Goal: Obtain resource: Obtain resource

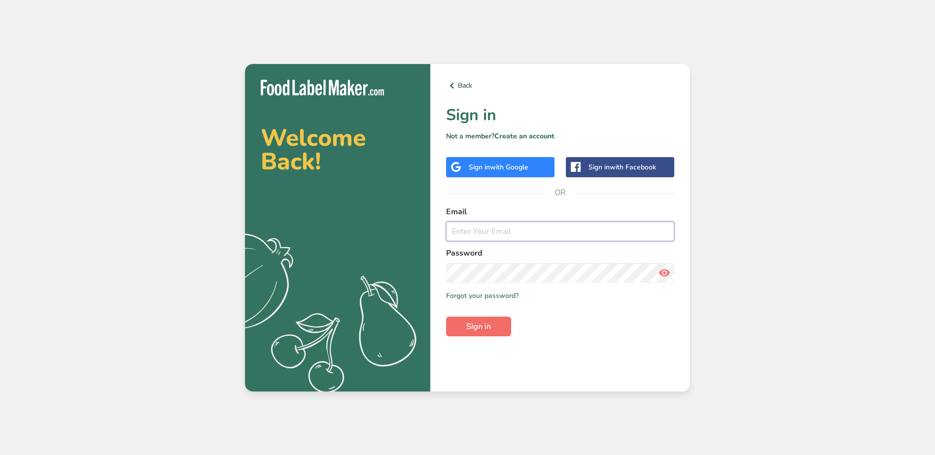
type input "[EMAIL_ADDRESS][DOMAIN_NAME]"
click at [487, 327] on span "Sign in" at bounding box center [478, 327] width 25 height 12
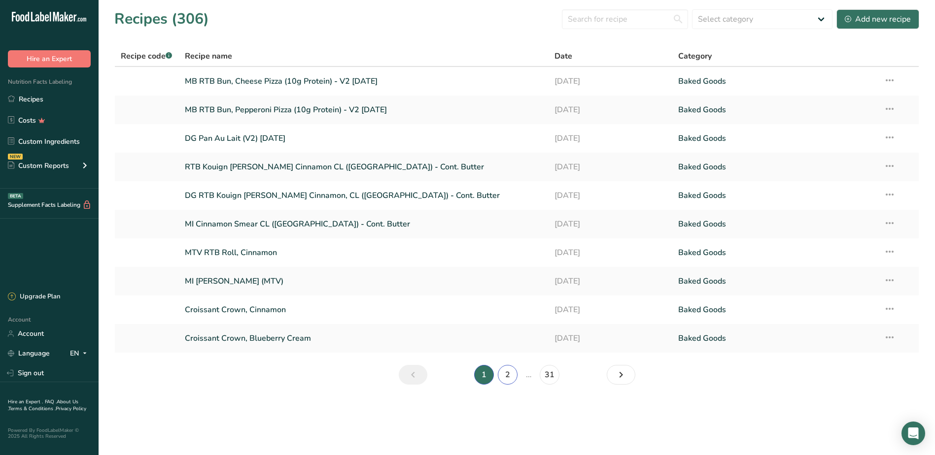
click at [504, 378] on link "2" at bounding box center [508, 375] width 20 height 20
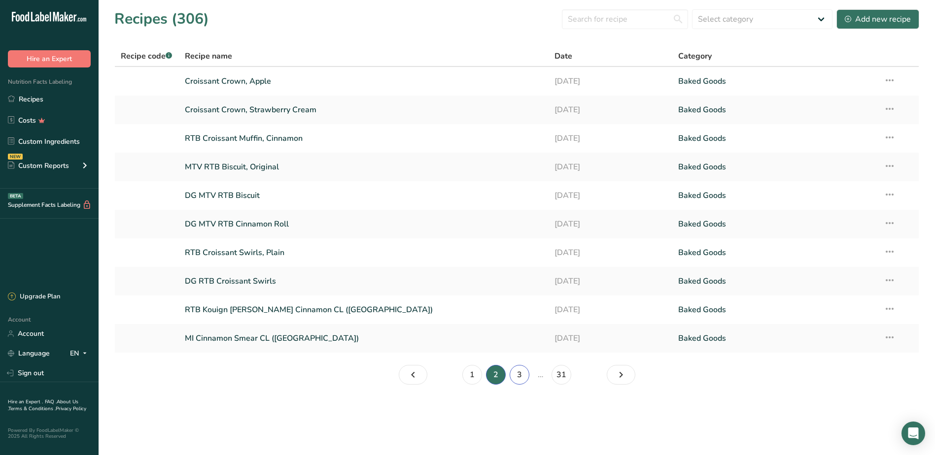
click at [516, 375] on link "3" at bounding box center [520, 375] width 20 height 20
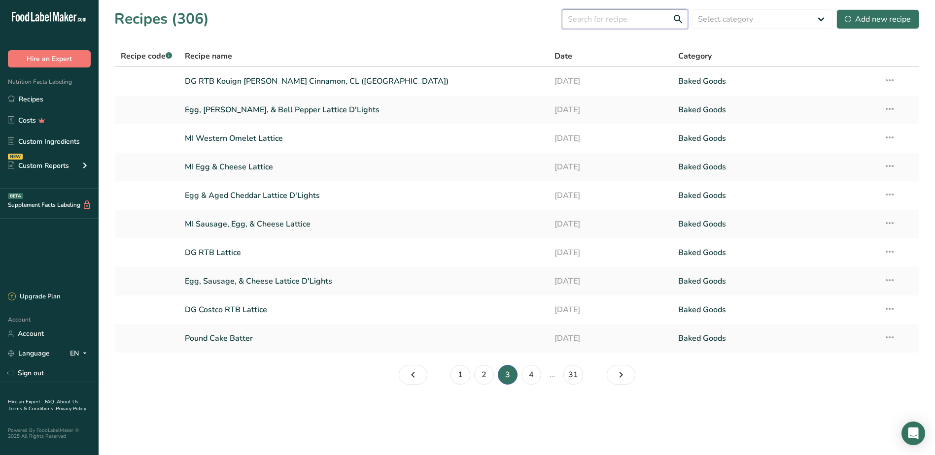
click at [665, 20] on input "text" at bounding box center [625, 19] width 126 height 20
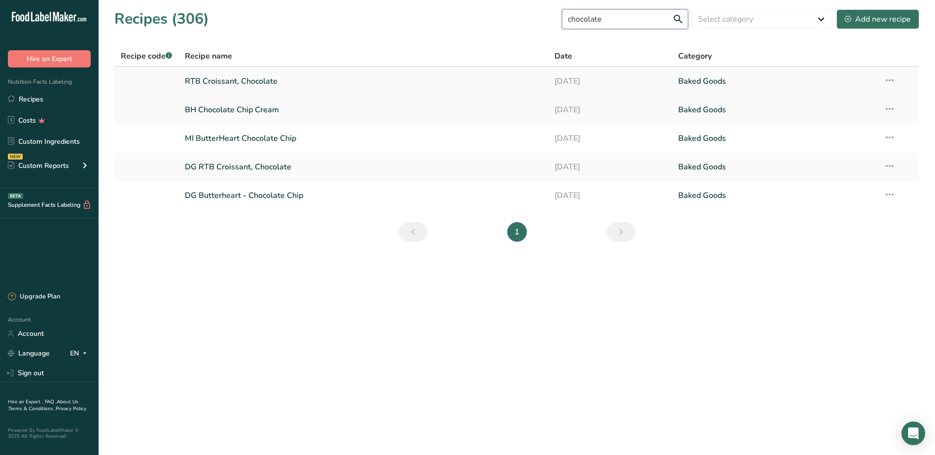
type input "chocolate"
click at [217, 83] on link "RTB Croissant, Chocolate" at bounding box center [364, 81] width 358 height 21
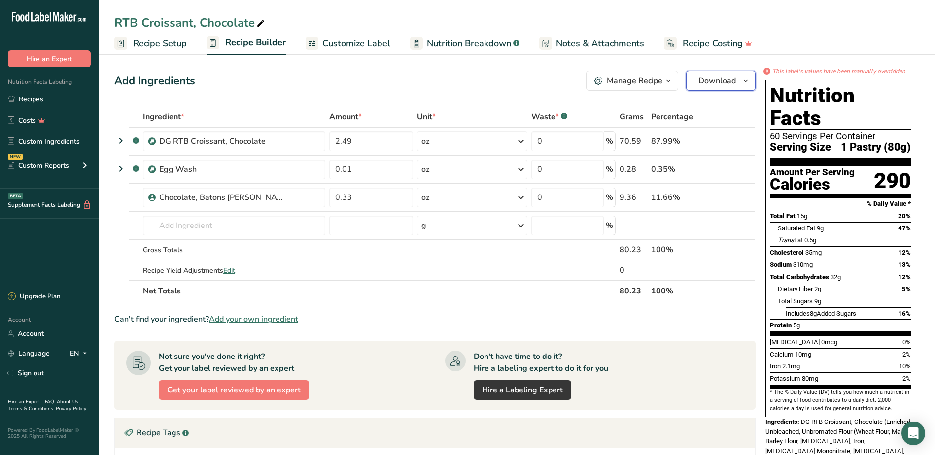
click at [746, 79] on icon "button" at bounding box center [746, 81] width 8 height 12
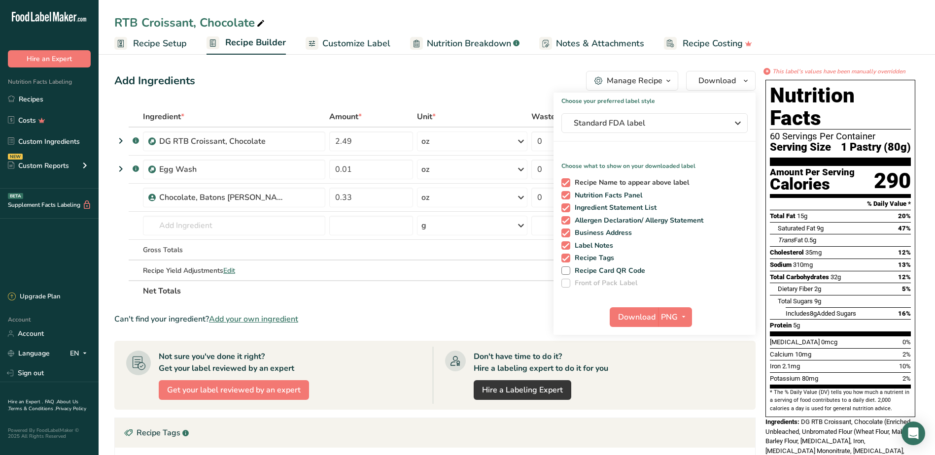
click at [572, 185] on span "Recipe Name to appear above label" at bounding box center [629, 182] width 119 height 9
click at [568, 185] on input "Recipe Name to appear above label" at bounding box center [564, 182] width 6 height 6
checkbox input "false"
click at [572, 208] on span "Ingredient Statement List" at bounding box center [613, 208] width 87 height 9
click at [568, 208] on input "Ingredient Statement List" at bounding box center [564, 208] width 6 height 6
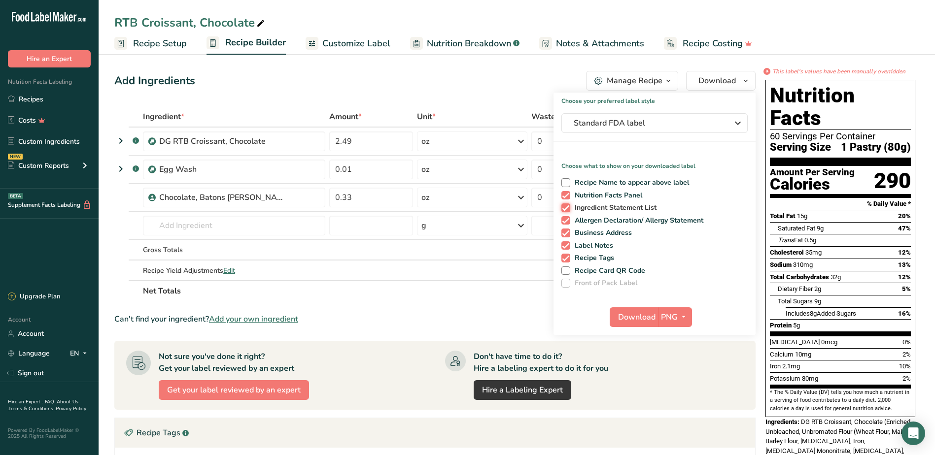
checkbox input "false"
click at [566, 218] on span at bounding box center [565, 220] width 9 height 9
click at [566, 218] on input "Allergen Declaration/ Allergy Statement" at bounding box center [564, 220] width 6 height 6
checkbox input "false"
click at [566, 233] on span at bounding box center [565, 233] width 9 height 9
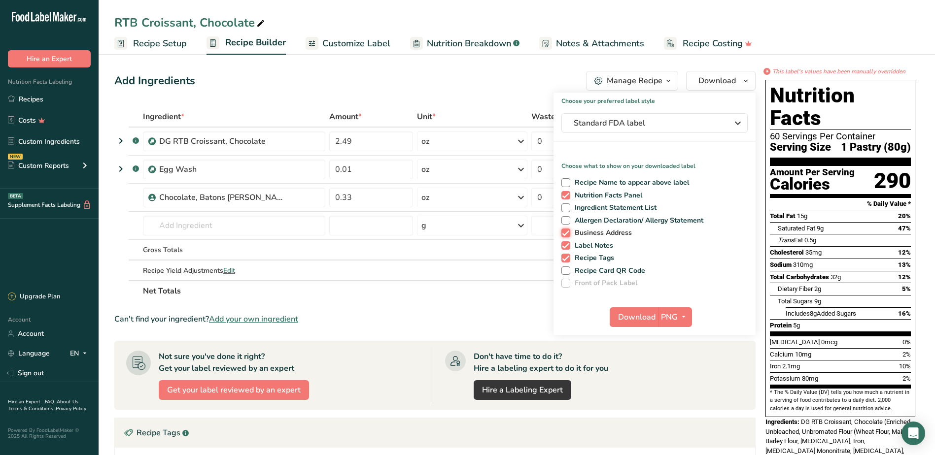
click at [566, 233] on input "Business Address" at bounding box center [564, 233] width 6 height 6
checkbox input "false"
click at [565, 245] on span at bounding box center [565, 245] width 9 height 9
click at [565, 245] on input "Label Notes" at bounding box center [564, 245] width 6 height 6
checkbox input "false"
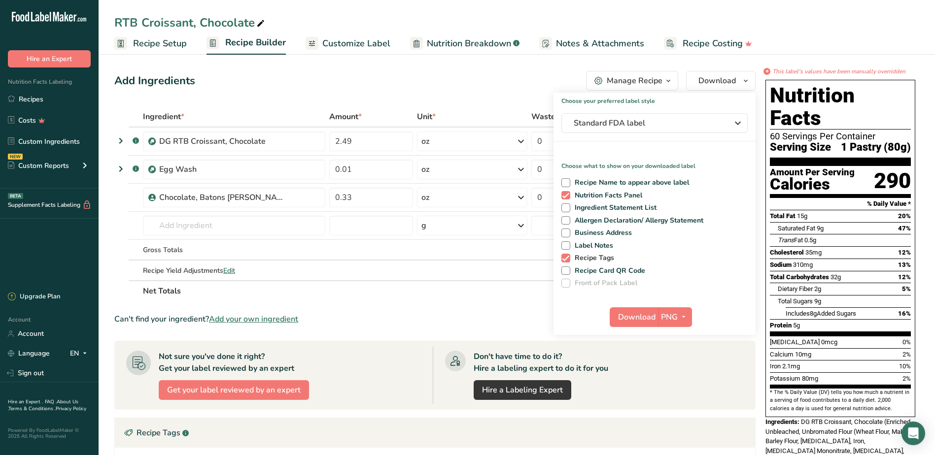
click at [565, 258] on span at bounding box center [565, 258] width 9 height 9
click at [565, 258] on input "Recipe Tags" at bounding box center [564, 258] width 6 height 6
checkbox input "false"
click at [686, 317] on icon "button" at bounding box center [684, 317] width 8 height 12
click at [673, 352] on link "BMP" at bounding box center [676, 353] width 32 height 16
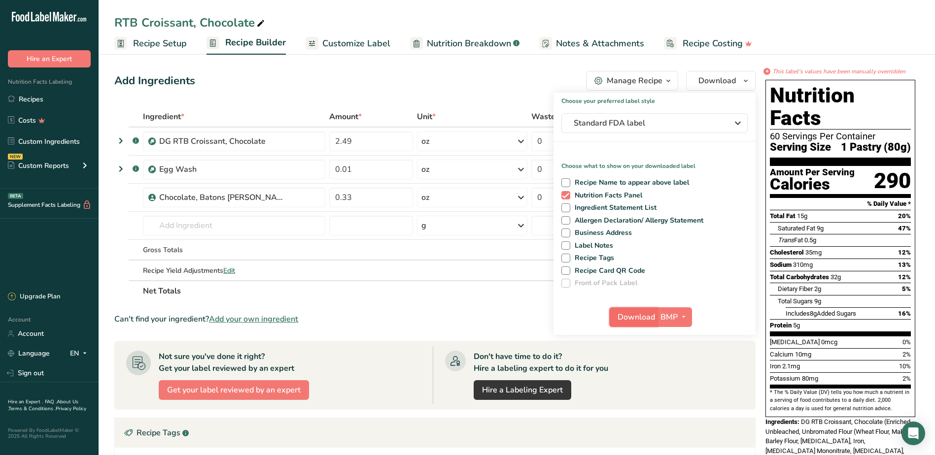
click at [641, 321] on span "Download" at bounding box center [635, 317] width 37 height 12
click at [433, 81] on div "Add Ingredients Manage Recipe Delete Recipe Duplicate Recipe Scale Recipe Save …" at bounding box center [434, 81] width 641 height 20
